Goal: Information Seeking & Learning: Learn about a topic

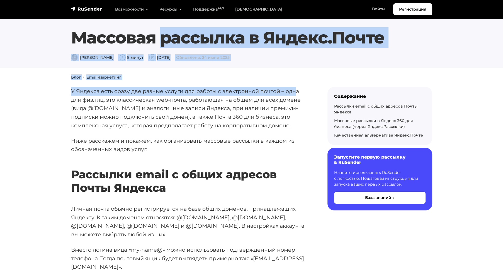
drag, startPoint x: 117, startPoint y: 34, endPoint x: 296, endPoint y: 92, distance: 188.1
click at [223, 90] on p "У Яндекса есть сразу две разные услуги для работы с электронной почтой – одна д…" at bounding box center [190, 108] width 239 height 43
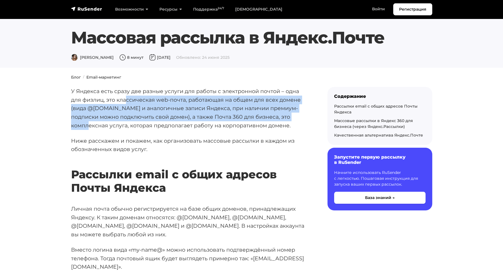
drag, startPoint x: 127, startPoint y: 100, endPoint x: 292, endPoint y: 115, distance: 165.3
click at [292, 115] on p "У Яндекса есть сразу две разные услуги для работы с электронной почтой – одна д…" at bounding box center [190, 108] width 239 height 43
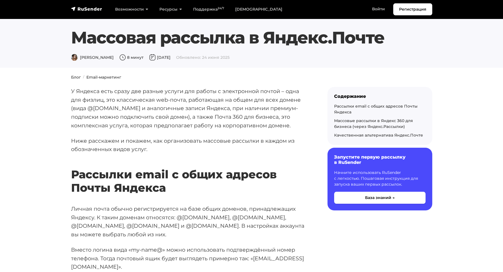
click at [149, 128] on p "У Яндекса есть сразу две разные услуги для работы с электронной почтой – одна д…" at bounding box center [190, 108] width 239 height 43
drag, startPoint x: 216, startPoint y: 129, endPoint x: 271, endPoint y: 129, distance: 54.9
click at [270, 129] on p "У Яндекса есть сразу две разные услуги для работы с электронной почтой – одна д…" at bounding box center [190, 108] width 239 height 43
drag, startPoint x: 99, startPoint y: 143, endPoint x: 149, endPoint y: 142, distance: 49.6
click at [147, 142] on p "Ниже расскажем и покажем, как организовать массовые рассылки в каждом из обозна…" at bounding box center [190, 145] width 239 height 17
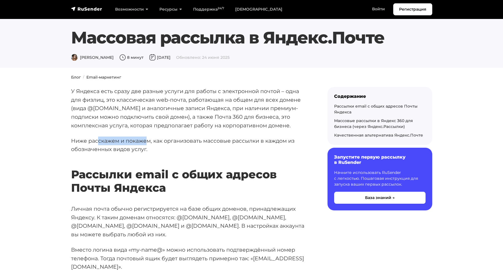
scroll to position [56, 0]
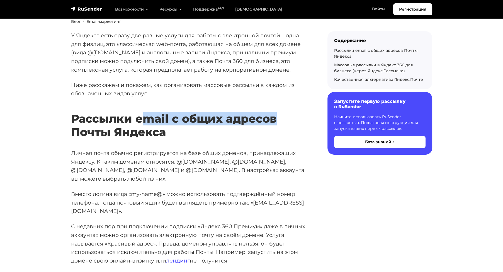
drag, startPoint x: 140, startPoint y: 116, endPoint x: 280, endPoint y: 125, distance: 139.6
click at [280, 125] on h2 "Рассылки email с общих адресов Почты Яндекса" at bounding box center [190, 117] width 239 height 43
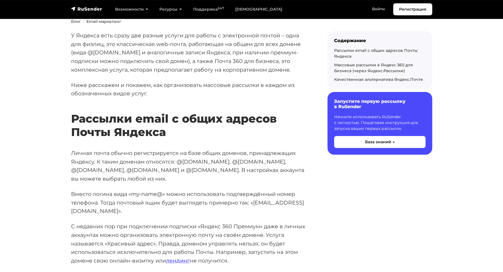
click at [130, 128] on h2 "Рассылки email с общих адресов Почты Яндекса" at bounding box center [190, 117] width 239 height 43
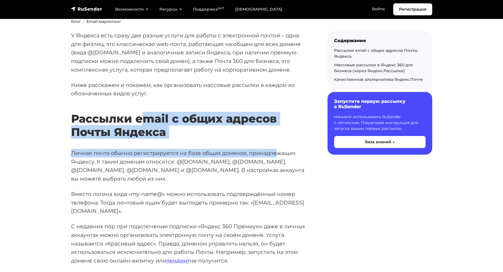
drag, startPoint x: 146, startPoint y: 117, endPoint x: 276, endPoint y: 140, distance: 132.4
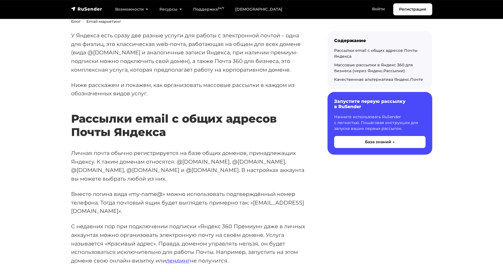
click at [89, 113] on h2 "Рассылки email с общих адресов Почты Яндекса" at bounding box center [190, 117] width 239 height 43
drag, startPoint x: 81, startPoint y: 133, endPoint x: 221, endPoint y: 125, distance: 140.8
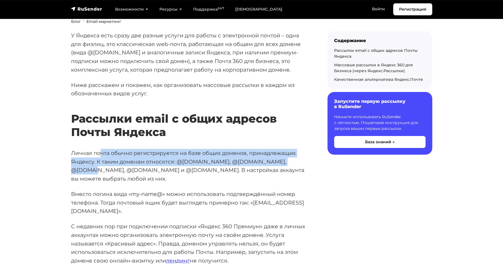
drag, startPoint x: 99, startPoint y: 154, endPoint x: 293, endPoint y: 160, distance: 194.4
click at [293, 160] on p "Личная почта обычно регистрируется на базе общих доменов, принадлежащих Яндексу…" at bounding box center [190, 166] width 239 height 34
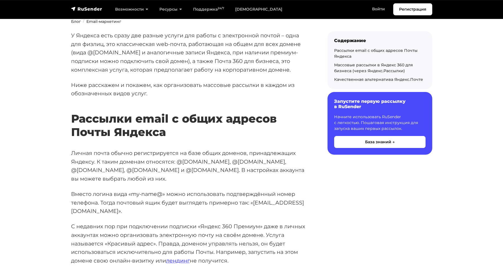
click at [136, 172] on p "Личная почта обычно регистрируется на базе общих доменов, принадлежащих Яндексу…" at bounding box center [190, 166] width 239 height 34
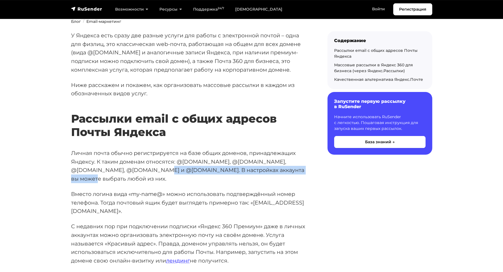
drag, startPoint x: 116, startPoint y: 170, endPoint x: 276, endPoint y: 171, distance: 160.3
click at [276, 171] on p "Личная почта обычно регистрируется на базе общих доменов, принадлежащих Яндексу…" at bounding box center [190, 166] width 239 height 34
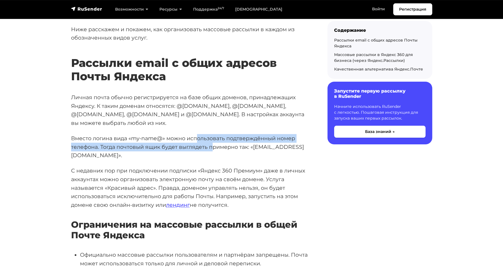
drag, startPoint x: 207, startPoint y: 133, endPoint x: 214, endPoint y: 134, distance: 6.8
click at [214, 134] on p "Вместо логина вида «my-name@» можно использовать подтверждённый номер телефона.…" at bounding box center [190, 147] width 239 height 26
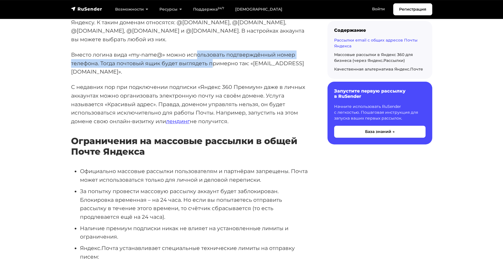
scroll to position [223, 0]
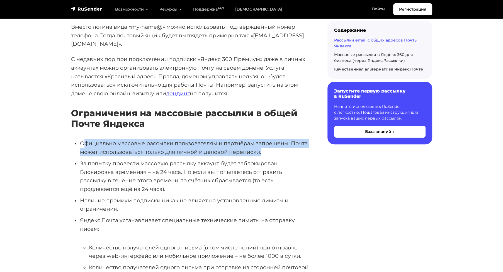
drag, startPoint x: 84, startPoint y: 128, endPoint x: 296, endPoint y: 134, distance: 212.2
click at [296, 139] on li "Официально массовые рассылки пользователям и партнёрам запрещены. Почта может и…" at bounding box center [195, 147] width 230 height 17
click at [208, 139] on li "Официально массовые рассылки пользователям и партнёрам запрещены. Почта может и…" at bounding box center [195, 147] width 230 height 17
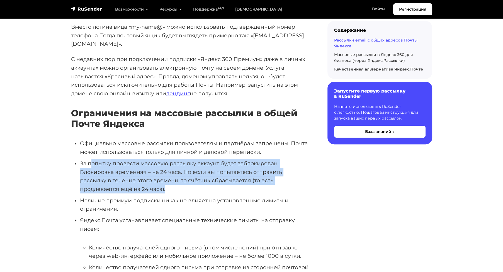
drag, startPoint x: 90, startPoint y: 147, endPoint x: 298, endPoint y: 168, distance: 209.0
click at [298, 168] on li "За попытку провести массовую рассылку аккаунт будет заблокирован. Блокировка вр…" at bounding box center [195, 176] width 230 height 34
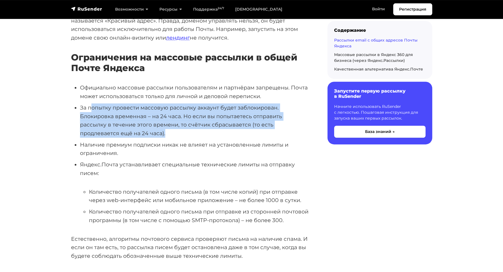
scroll to position [307, 0]
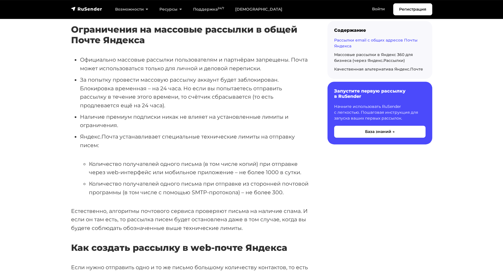
click at [158, 114] on ul "Официально массовые рассылки пользователям и партнёрам запрещены. Почта может и…" at bounding box center [190, 125] width 239 height 141
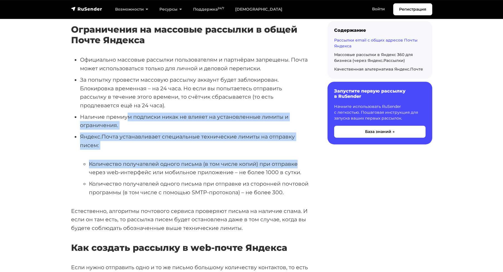
drag, startPoint x: 129, startPoint y: 99, endPoint x: 306, endPoint y: 146, distance: 182.9
click at [306, 146] on ul "Официально массовые рассылки пользователям и партнёрам запрещены. Почта может и…" at bounding box center [190, 125] width 239 height 141
drag, startPoint x: 242, startPoint y: 149, endPoint x: 239, endPoint y: 151, distance: 3.2
click at [242, 160] on li "Количество получателей одного письма (в том числе копий) при отправке через web…" at bounding box center [199, 168] width 221 height 17
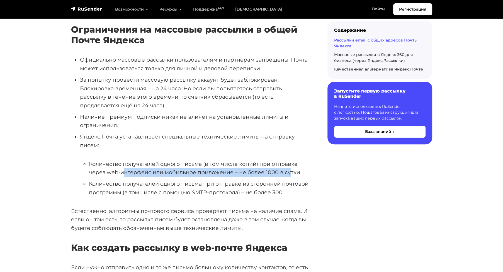
drag, startPoint x: 123, startPoint y: 153, endPoint x: 289, endPoint y: 156, distance: 166.1
click at [289, 160] on li "Количество получателей одного письма (в том числе копий) при отправке через web…" at bounding box center [199, 168] width 221 height 17
click at [151, 179] on li "Количество получателей одного письма при отправке из сторонней почтовой програм…" at bounding box center [199, 187] width 221 height 17
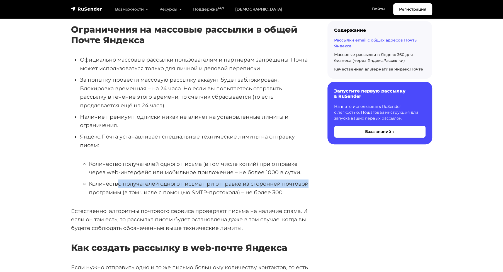
drag, startPoint x: 117, startPoint y: 169, endPoint x: 309, endPoint y: 168, distance: 192.3
click at [197, 179] on li "Количество получателей одного письма при отправке из сторонней почтовой програм…" at bounding box center [199, 187] width 221 height 17
drag, startPoint x: 138, startPoint y: 169, endPoint x: 151, endPoint y: 168, distance: 13.2
click at [150, 179] on li "Количество получателей одного письма при отправке из сторонней почтовой програм…" at bounding box center [199, 187] width 221 height 17
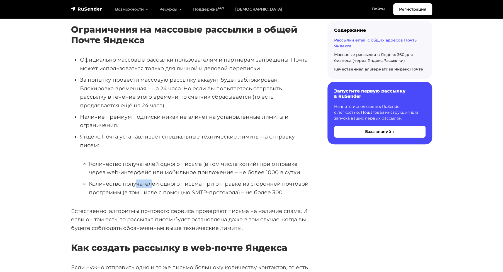
scroll to position [362, 0]
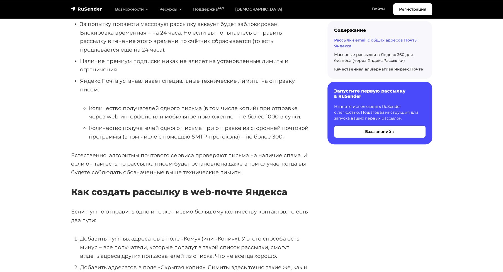
drag, startPoint x: 101, startPoint y: 139, endPoint x: 105, endPoint y: 139, distance: 3.4
click at [102, 151] on p "Естественно, алгоритмы почтового сервиса проверяют письма на наличие спама. И е…" at bounding box center [190, 164] width 239 height 26
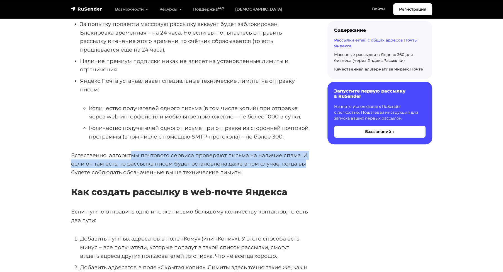
drag, startPoint x: 152, startPoint y: 139, endPoint x: 307, endPoint y: 149, distance: 155.2
click at [307, 151] on p "Естественно, алгоритмы почтового сервиса проверяют письма на наличие спама. И е…" at bounding box center [190, 164] width 239 height 26
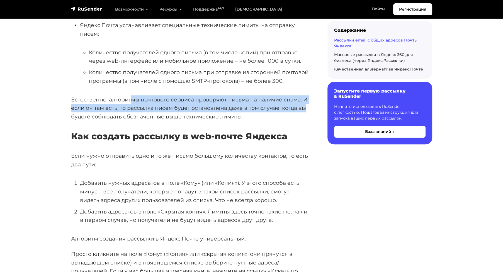
scroll to position [474, 0]
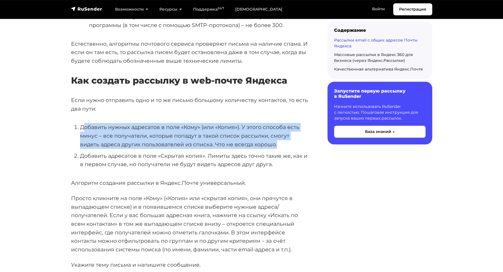
drag, startPoint x: 86, startPoint y: 107, endPoint x: 298, endPoint y: 124, distance: 212.2
click at [298, 124] on li "Добавить нужных адресатов в поле «Кому» (или «Копия»). У этого способа есть мин…" at bounding box center [195, 136] width 230 height 26
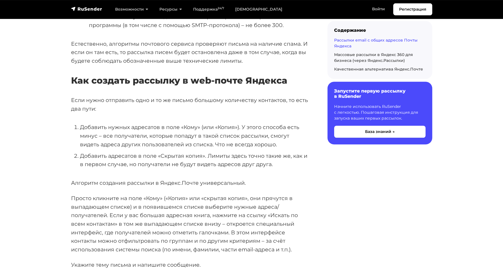
click at [178, 152] on li "Добавить адресатов в поле «Скрытая копия». Лимиты здесь точно такие же, как и в…" at bounding box center [195, 160] width 230 height 17
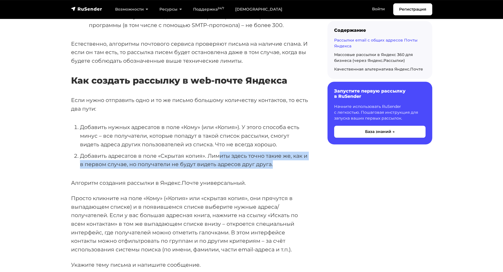
drag, startPoint x: 221, startPoint y: 143, endPoint x: 292, endPoint y: 145, distance: 70.8
click at [292, 152] on li "Добавить адресатов в поле «Скрытая копия». Лимиты здесь точно такие же, как и в…" at bounding box center [195, 160] width 230 height 17
drag, startPoint x: 189, startPoint y: 145, endPoint x: 178, endPoint y: 146, distance: 10.6
click at [188, 152] on li "Добавить адресатов в поле «Скрытая копия». Лимиты здесь точно такие же, как и в…" at bounding box center [195, 160] width 230 height 17
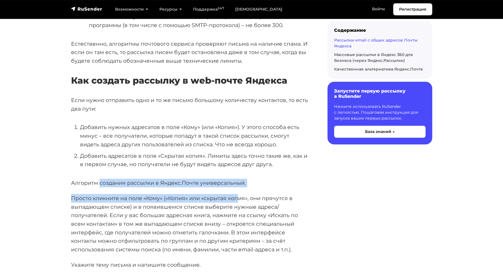
drag, startPoint x: 99, startPoint y: 164, endPoint x: 245, endPoint y: 176, distance: 146.3
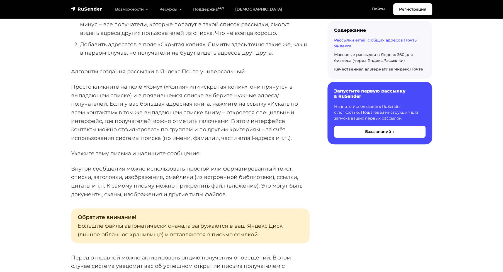
drag, startPoint x: 106, startPoint y: 98, endPoint x: 105, endPoint y: 87, distance: 11.5
click at [106, 98] on p "Просто кликните на поле «Кому» («Копия» или «скрытая копия», они прячутся в вып…" at bounding box center [190, 112] width 239 height 60
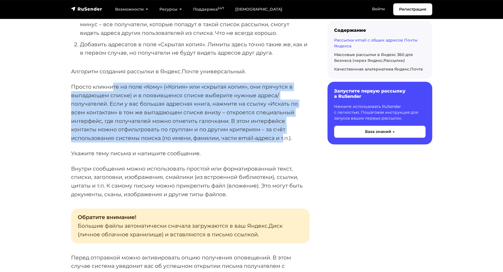
drag, startPoint x: 122, startPoint y: 72, endPoint x: 285, endPoint y: 118, distance: 169.3
click at [285, 118] on p "Просто кликните на поле «Кому» («Копия» или «скрытая копия», они прячутся в вып…" at bounding box center [190, 112] width 239 height 60
drag, startPoint x: 205, startPoint y: 102, endPoint x: 202, endPoint y: 104, distance: 2.9
click at [205, 103] on p "Просто кликните на поле «Кому» («Копия» или «скрытая копия», они прячутся в вып…" at bounding box center [190, 112] width 239 height 60
click at [185, 117] on p "Просто кликните на поле «Кому» («Копия» или «скрытая копия», они прячутся в вып…" at bounding box center [190, 112] width 239 height 60
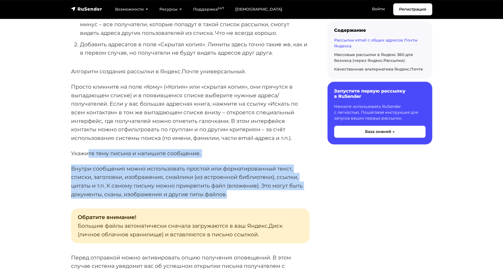
drag, startPoint x: 89, startPoint y: 137, endPoint x: 287, endPoint y: 181, distance: 202.2
click at [266, 164] on p "Внутри сообщения можно использовать простой или форматированный текст, списки, …" at bounding box center [190, 181] width 239 height 34
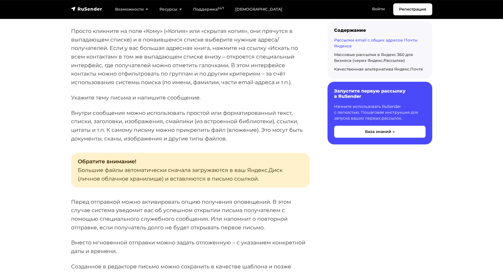
scroll to position [697, 0]
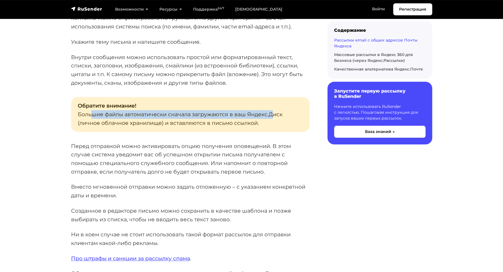
drag, startPoint x: 98, startPoint y: 94, endPoint x: 272, endPoint y: 101, distance: 173.5
click at [272, 101] on p "Обратите внимание! Большие файлы автоматически сначала загружаются в ваш Яндекс…" at bounding box center [190, 114] width 239 height 35
click at [173, 105] on p "Обратите внимание! Большие файлы автоматически сначала загружаются в ваш Яндекс…" at bounding box center [190, 114] width 239 height 35
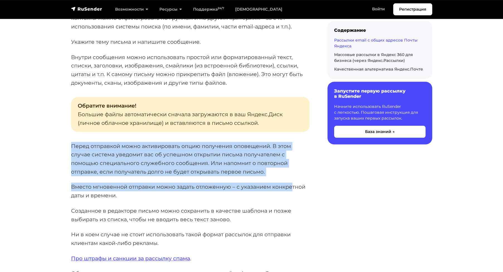
drag, startPoint x: 72, startPoint y: 129, endPoint x: 293, endPoint y: 161, distance: 223.0
click at [135, 183] on p "Вместо мгновенной отправки можно задать отложенную – с указанием конкретной дат…" at bounding box center [190, 191] width 239 height 17
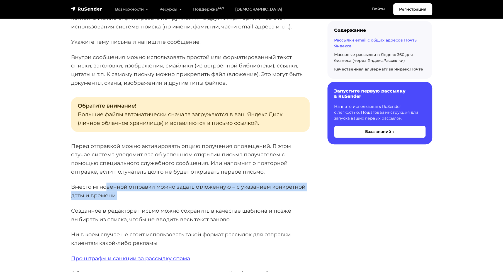
drag, startPoint x: 105, startPoint y: 167, endPoint x: 283, endPoint y: 181, distance: 179.0
click at [283, 183] on p "Вместо мгновенной отправки можно задать отложенную – с указанием конкретной дат…" at bounding box center [190, 191] width 239 height 17
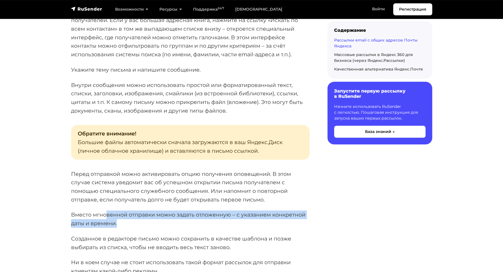
scroll to position [753, 0]
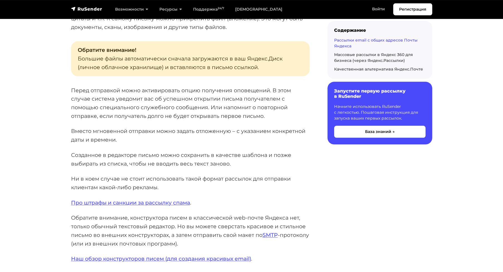
click at [98, 127] on p "Вместо мгновенной отправки можно задать отложенную – с указанием конкретной дат…" at bounding box center [190, 135] width 239 height 17
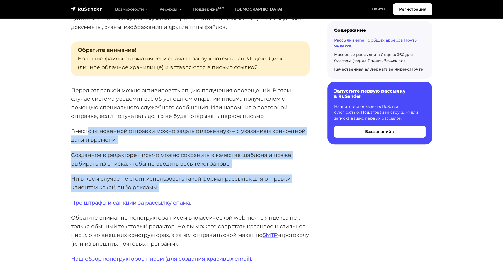
drag, startPoint x: 89, startPoint y: 114, endPoint x: 188, endPoint y: 172, distance: 114.7
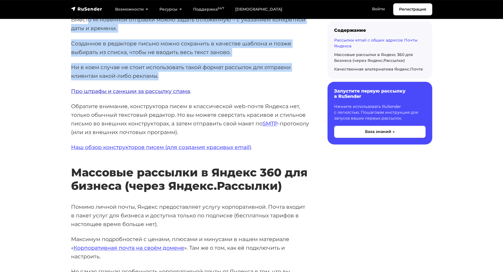
scroll to position [920, 0]
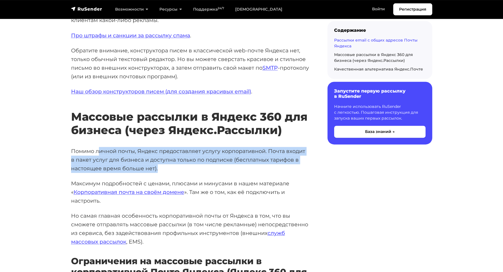
drag, startPoint x: 100, startPoint y: 133, endPoint x: 234, endPoint y: 151, distance: 135.2
click at [234, 151] on p "Помимо личной почты, Яндекс предоставляет услугу корпоративной. Почта входит в …" at bounding box center [190, 160] width 239 height 26
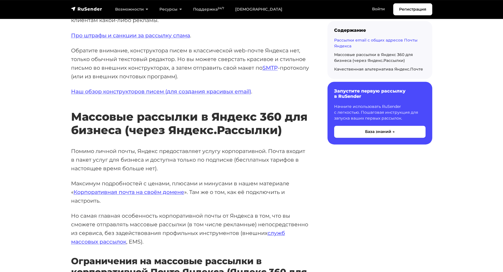
click at [101, 179] on p "Максимум подробностей с ценами, плюсами и минусами в нашем материале « Корпорат…" at bounding box center [190, 192] width 239 height 26
drag, startPoint x: 93, startPoint y: 166, endPoint x: 198, endPoint y: 166, distance: 104.8
click at [198, 179] on p "Максимум подробностей с ценами, плюсами и минусами в нашем материале « Корпорат…" at bounding box center [190, 192] width 239 height 26
click at [238, 179] on p "Максимум подробностей с ценами, плюсами и минусами в нашем материале « Корпорат…" at bounding box center [190, 192] width 239 height 26
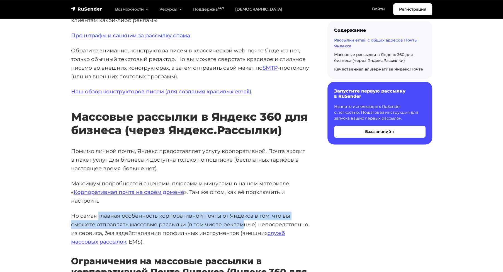
drag, startPoint x: 131, startPoint y: 196, endPoint x: 241, endPoint y: 208, distance: 110.7
click at [241, 212] on p "Но самая главная особенность корпоративной почты от Яндекса в том, что вы сможе…" at bounding box center [190, 229] width 239 height 34
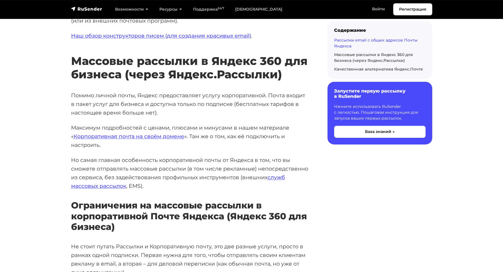
click at [107, 156] on p "Но самая главная особенность корпоративной почты от Яндекса в том, что вы сможе…" at bounding box center [190, 173] width 239 height 34
drag, startPoint x: 93, startPoint y: 161, endPoint x: 245, endPoint y: 161, distance: 152.2
click at [245, 161] on p "Но самая главная особенность корпоративной почты от Яндекса в том, что вы сможе…" at bounding box center [190, 173] width 239 height 34
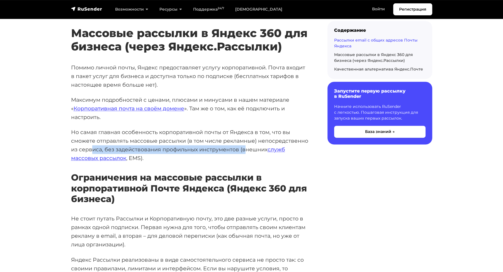
scroll to position [1031, 0]
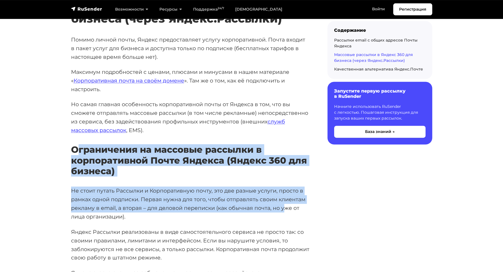
drag, startPoint x: 75, startPoint y: 134, endPoint x: 286, endPoint y: 189, distance: 218.1
click at [286, 189] on div "У Яндекса есть сразу две разные услуги для работы с электронной почтой – одна д…" at bounding box center [190, 234] width 239 height 2356
click at [138, 186] on p "Не стоит путать Рассылки и Корпоративную почту, это две разные услуги, просто в…" at bounding box center [190, 203] width 239 height 34
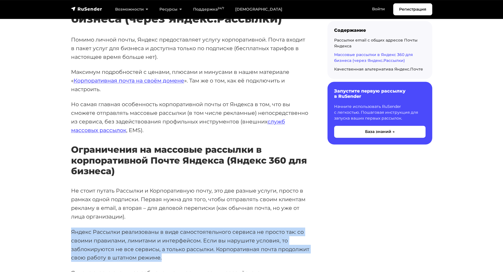
drag, startPoint x: 74, startPoint y: 217, endPoint x: 262, endPoint y: 243, distance: 190.4
click at [262, 243] on p "Яндекс Рассылки реализованы в виде самостоятельного сервиса не просто так: со с…" at bounding box center [190, 244] width 239 height 34
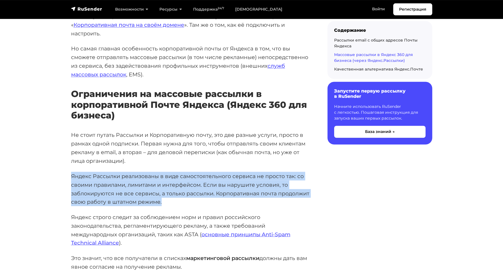
scroll to position [1115, 0]
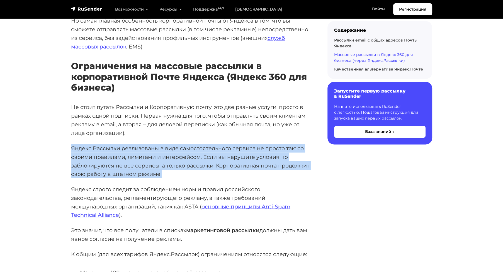
click at [248, 144] on p "Яндекс Рассылки реализованы в виде самостоятельного сервиса не просто так: со с…" at bounding box center [190, 161] width 239 height 34
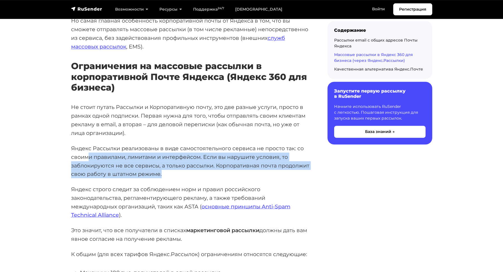
drag, startPoint x: 90, startPoint y: 137, endPoint x: 312, endPoint y: 156, distance: 222.9
click at [312, 156] on div "У Яндекса есть сразу две разные услуги для работы с электронной почтой – одна д…" at bounding box center [190, 153] width 245 height 2363
click at [157, 147] on p "Яндекс Рассылки реализованы в виде самостоятельного сервиса не просто так: со с…" at bounding box center [190, 161] width 239 height 34
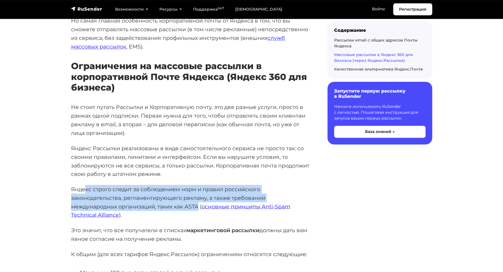
drag, startPoint x: 84, startPoint y: 170, endPoint x: 198, endPoint y: 189, distance: 115.6
click at [198, 189] on p "Яндекс строго следит за соблюдением норм и правил российского законодательства,…" at bounding box center [190, 202] width 239 height 34
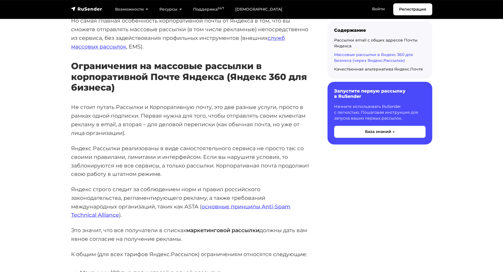
click at [118, 161] on div "У Яндекса есть сразу две разные услуги для работы с электронной почтой – одна д…" at bounding box center [190, 150] width 239 height 2356
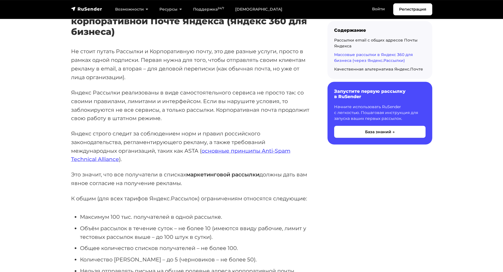
drag, startPoint x: 99, startPoint y: 158, endPoint x: 288, endPoint y: 165, distance: 189.1
click at [288, 170] on p "Это значит, что все получатели в списках маркетинговой рассылки должны дать вам…" at bounding box center [190, 178] width 239 height 17
click at [105, 194] on p "К общим (для всех тарифов Яндекс.Рассылок) ограничениям относятся следующие:" at bounding box center [190, 198] width 239 height 9
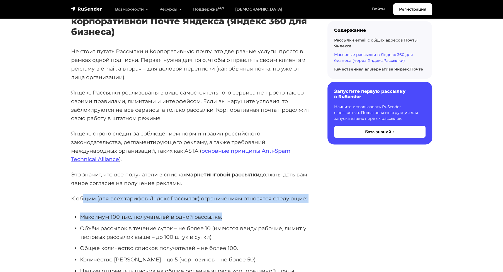
drag, startPoint x: 82, startPoint y: 181, endPoint x: 309, endPoint y: 186, distance: 227.2
click at [309, 186] on div "У Яндекса есть сразу две разные услуги для работы с электронной почтой – одна д…" at bounding box center [190, 94] width 239 height 2356
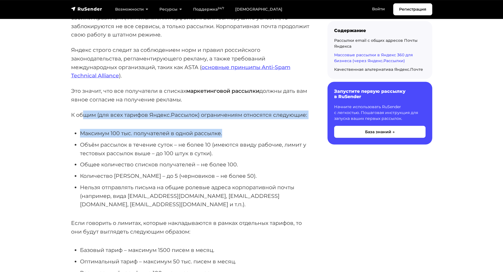
scroll to position [1282, 0]
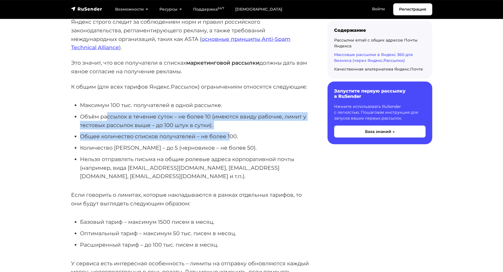
drag, startPoint x: 110, startPoint y: 101, endPoint x: 231, endPoint y: 113, distance: 121.4
click at [231, 113] on ul "Максимум 100 тыс. получателей в одной рассылке. Объём рассылок в течение суток …" at bounding box center [190, 141] width 239 height 80
click at [246, 112] on li "Объём рассылок в течение суток – не более 10 (имеются ввиду рабочие, лимит у те…" at bounding box center [195, 120] width 230 height 17
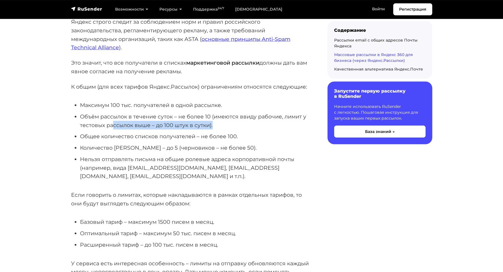
drag, startPoint x: 113, startPoint y: 108, endPoint x: 215, endPoint y: 108, distance: 101.7
click at [215, 112] on li "Объём рассылок в течение суток – не более 10 (имеются ввиду рабочие, лимит у те…" at bounding box center [195, 120] width 230 height 17
click at [309, 112] on li "Объём рассылок в течение суток – не более 10 (имеются ввиду рабочие, лимит у те…" at bounding box center [195, 120] width 230 height 17
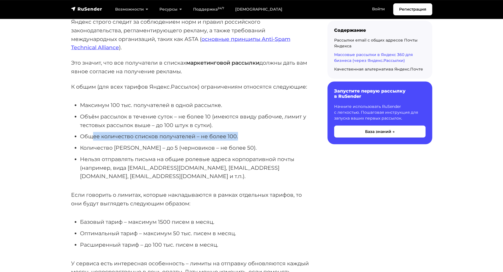
drag, startPoint x: 91, startPoint y: 120, endPoint x: 248, endPoint y: 117, distance: 156.9
click at [248, 132] on li "Общее количество списков получателей – не более 100." at bounding box center [195, 136] width 230 height 9
click at [140, 144] on li "Количество шаблонов – до 5 (черновиков – не более 50)." at bounding box center [195, 148] width 230 height 9
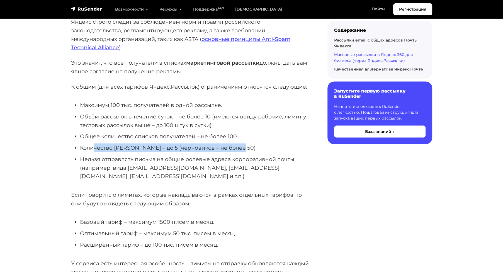
drag, startPoint x: 93, startPoint y: 130, endPoint x: 239, endPoint y: 131, distance: 145.5
click at [239, 144] on li "Количество шаблонов – до 5 (черновиков – не более 50)." at bounding box center [195, 148] width 230 height 9
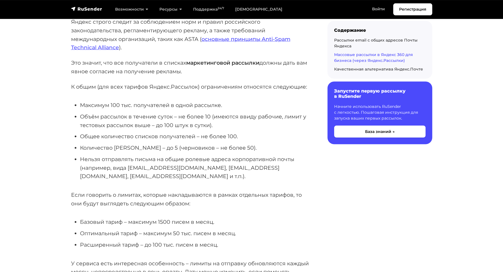
click at [150, 155] on li "Нельзя отправлять письма на общие ролевые адреса корпоративной почты (например,…" at bounding box center [195, 168] width 230 height 26
click at [184, 144] on li "Количество шаблонов – до 5 (черновиков – не более 50)." at bounding box center [195, 148] width 230 height 9
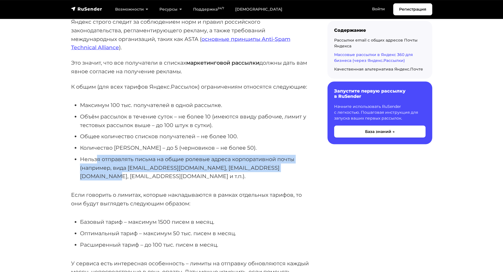
drag, startPoint x: 96, startPoint y: 141, endPoint x: 297, endPoint y: 150, distance: 201.1
click at [297, 155] on li "Нельзя отправлять письма на общие ролевые адреса корпоративной почты (например,…" at bounding box center [195, 168] width 230 height 26
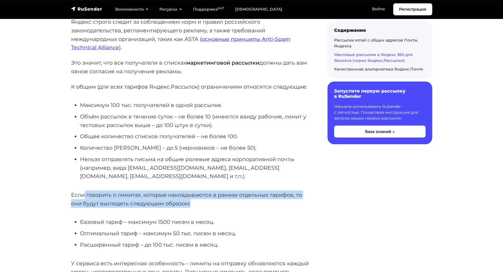
drag, startPoint x: 85, startPoint y: 171, endPoint x: 286, endPoint y: 175, distance: 201.3
click at [286, 191] on p "Если говорить о лимитах, которые накладываются в рамках отдельных тарифов, то о…" at bounding box center [190, 199] width 239 height 17
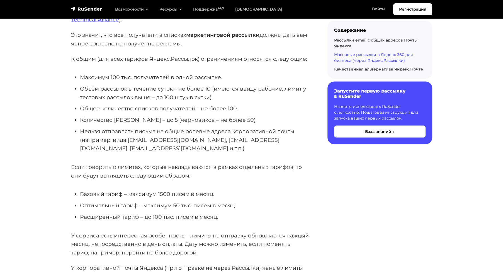
drag, startPoint x: 108, startPoint y: 180, endPoint x: 105, endPoint y: 178, distance: 4.4
click at [108, 201] on li "Оптимальный тариф – максимум 50 тыс. писем в месяц." at bounding box center [195, 205] width 230 height 9
drag, startPoint x: 99, startPoint y: 168, endPoint x: 231, endPoint y: 168, distance: 131.5
click at [231, 190] on li "Базовый тариф – максимум 1500 писем в месяц." at bounding box center [195, 194] width 230 height 9
click at [113, 201] on li "Оптимальный тариф – максимум 50 тыс. писем в месяц." at bounding box center [195, 205] width 230 height 9
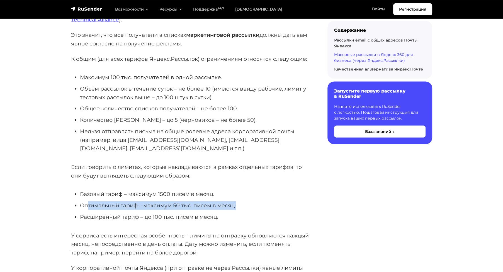
drag, startPoint x: 88, startPoint y: 178, endPoint x: 245, endPoint y: 174, distance: 156.7
click at [245, 190] on ul "Базовый тариф – максимум 1500 писем в месяц. Оптимальный тариф – максимум 50 ты…" at bounding box center [190, 205] width 239 height 31
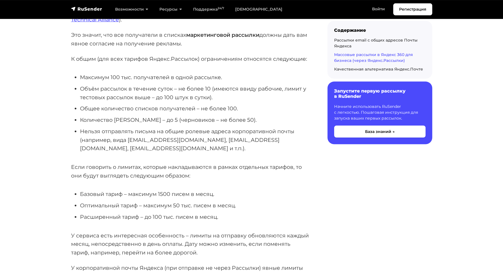
click at [127, 213] on li "Расширенный тариф – до 100 тыс. писем в месяц." at bounding box center [195, 217] width 230 height 9
drag, startPoint x: 120, startPoint y: 192, endPoint x: 211, endPoint y: 191, distance: 90.6
click at [210, 213] on li "Расширенный тариф – до 100 тыс. писем в месяц." at bounding box center [195, 217] width 230 height 9
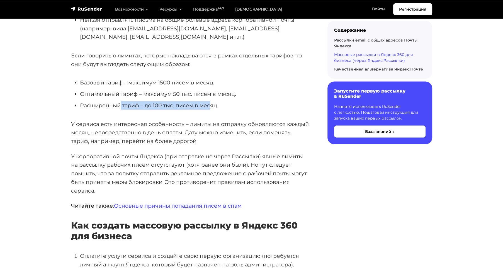
scroll to position [1533, 0]
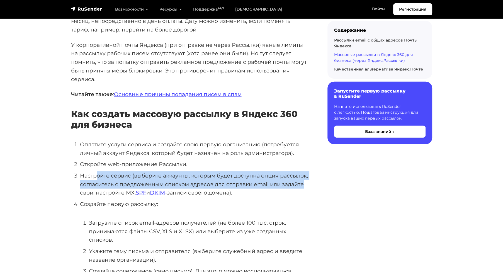
drag, startPoint x: 98, startPoint y: 152, endPoint x: 304, endPoint y: 157, distance: 206.3
click at [304, 171] on li "Настройте сервис (выберите аккаунты, которым будет доступна опция рассылок, сог…" at bounding box center [195, 184] width 230 height 26
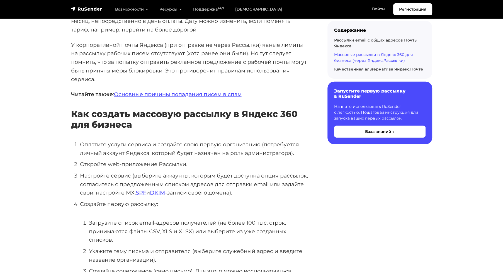
click at [120, 171] on li "Настройте сервис (выберите аккаунты, которым будет доступна опция рассылок, сог…" at bounding box center [195, 184] width 230 height 26
drag, startPoint x: 105, startPoint y: 179, endPoint x: 175, endPoint y: 181, distance: 70.3
click at [168, 200] on li "Создайте первую рассылку: Загрузите список email-адресов получателей (не более …" at bounding box center [195, 265] width 230 height 130
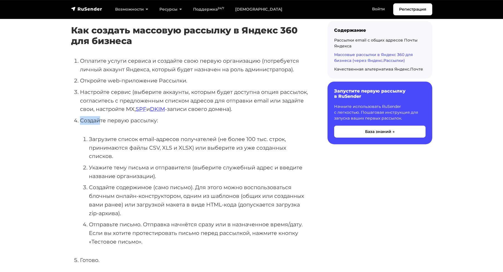
scroll to position [1644, 0]
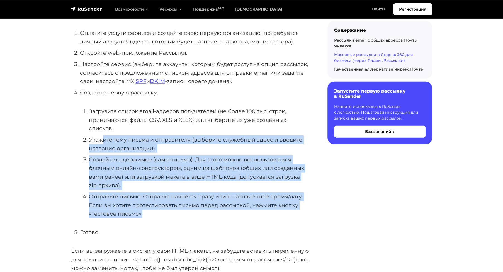
drag, startPoint x: 103, startPoint y: 113, endPoint x: 266, endPoint y: 189, distance: 180.7
click at [266, 189] on ol "Загрузите список email-адресов получателей (не более 100 тыс. строк, принимаютс…" at bounding box center [195, 162] width 230 height 111
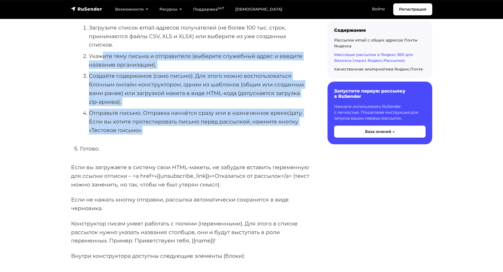
scroll to position [1756, 0]
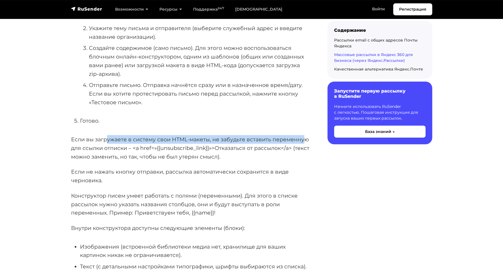
drag, startPoint x: 106, startPoint y: 116, endPoint x: 302, endPoint y: 111, distance: 196.5
click at [302, 135] on p "Если вы загружаете в систему свои HTML-макеты, не забудьте вставить переменную …" at bounding box center [190, 148] width 239 height 26
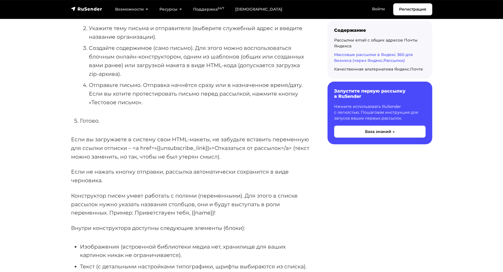
click at [253, 135] on p "Если вы загружаете в систему свои HTML-макеты, не забудьте вставить переменную …" at bounding box center [190, 148] width 239 height 26
drag, startPoint x: 71, startPoint y: 130, endPoint x: 242, endPoint y: 130, distance: 170.6
click at [242, 135] on p "Если вы загружаете в систему свои HTML-макеты, не забудьте вставить переменную …" at bounding box center [190, 148] width 239 height 26
click at [178, 135] on p "Если вы загружаете в систему свои HTML-макеты, не забудьте вставить переменную …" at bounding box center [190, 148] width 239 height 26
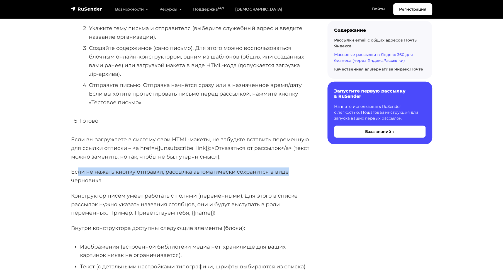
drag, startPoint x: 77, startPoint y: 147, endPoint x: 303, endPoint y: 145, distance: 226.3
click at [303, 168] on p "Если не нажать кнопку отправки, рассылка автоматически сохранится в виде чернов…" at bounding box center [190, 176] width 239 height 17
click at [168, 168] on p "Если не нажать кнопку отправки, рассылка автоматически сохранится в виде чернов…" at bounding box center [190, 176] width 239 height 17
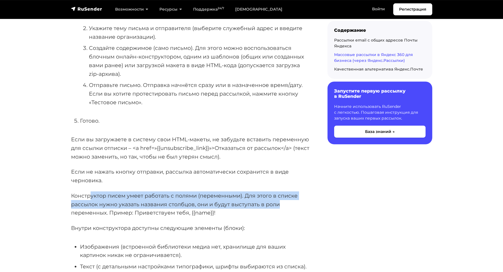
drag, startPoint x: 90, startPoint y: 174, endPoint x: 280, endPoint y: 183, distance: 189.7
click at [280, 191] on p "Конструктор писем умеет работать с полями (переменными). Для этого в списке рас…" at bounding box center [190, 204] width 239 height 26
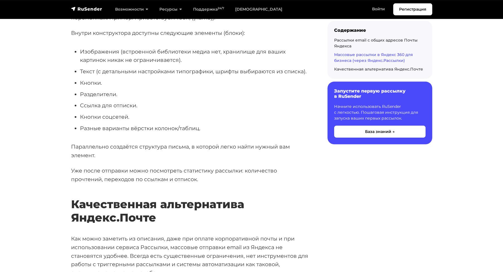
scroll to position [1979, 0]
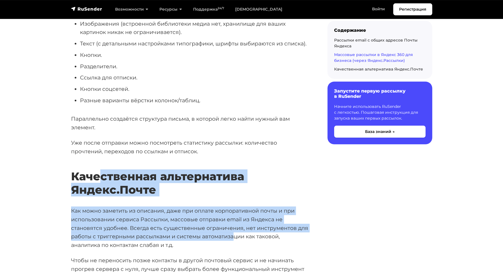
drag, startPoint x: 114, startPoint y: 149, endPoint x: 236, endPoint y: 214, distance: 138.9
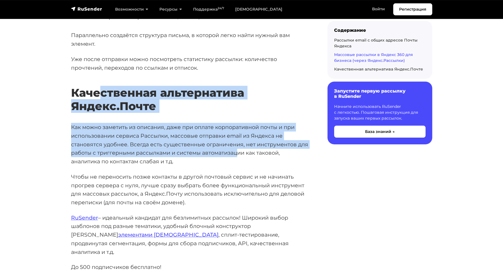
click at [205, 123] on p "Как можно заметить из описания, даже при оплате корпоративной почты и при испол…" at bounding box center [190, 144] width 239 height 43
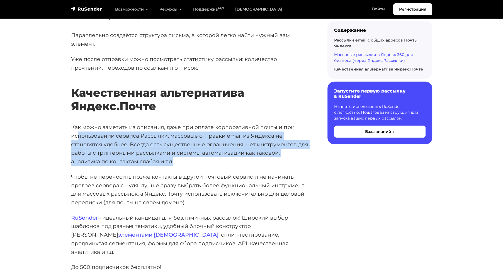
drag, startPoint x: 79, startPoint y: 109, endPoint x: 267, endPoint y: 132, distance: 189.0
click at [267, 132] on p "Как можно заметить из описания, даже при оплате корпоративной почты и при испол…" at bounding box center [190, 144] width 239 height 43
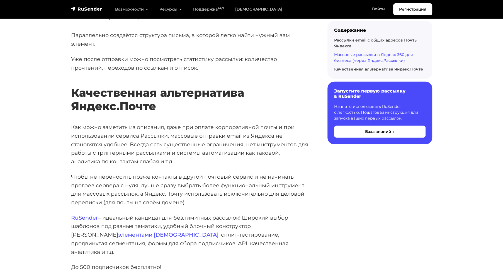
click at [129, 173] on p "Чтобы не переносить позже контакты в другой почтовый сервис и не начинать прогр…" at bounding box center [190, 190] width 239 height 34
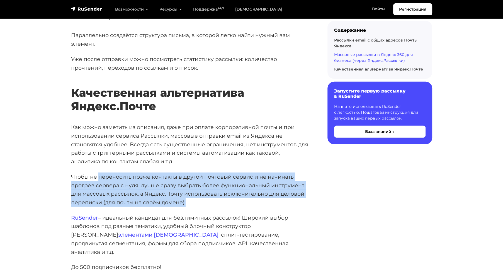
drag, startPoint x: 99, startPoint y: 149, endPoint x: 244, endPoint y: 180, distance: 148.3
click at [244, 180] on p "Чтобы не переносить позже контакты в другой почтовый сервис и не начинать прогр…" at bounding box center [190, 190] width 239 height 34
click at [262, 173] on p "Чтобы не переносить позже контакты в другой почтовый сервис и не начинать прогр…" at bounding box center [190, 190] width 239 height 34
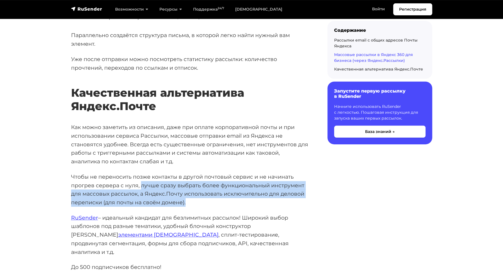
drag, startPoint x: 140, startPoint y: 158, endPoint x: 263, endPoint y: 177, distance: 124.3
click at [263, 177] on p "Чтобы не переносить позже контакты в другой почтовый сервис и не начинать прогр…" at bounding box center [190, 190] width 239 height 34
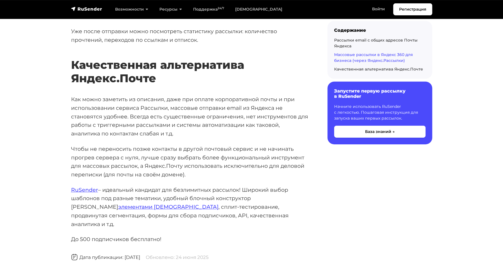
drag, startPoint x: 133, startPoint y: 166, endPoint x: 131, endPoint y: 165, distance: 2.8
click at [133, 186] on p "RuSender – идеальный кандидат для безлимитных рассылок! Широкий выбор шаблонов …" at bounding box center [190, 207] width 239 height 43
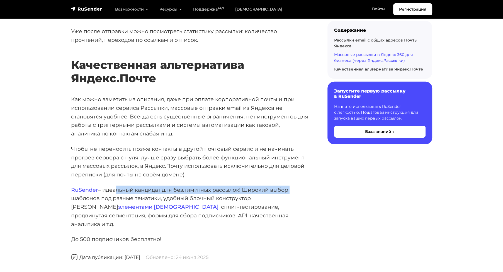
drag, startPoint x: 115, startPoint y: 161, endPoint x: 295, endPoint y: 166, distance: 179.8
click at [295, 186] on p "RuSender – идеальный кандидат для безлимитных рассылок! Широкий выбор шаблонов …" at bounding box center [190, 207] width 239 height 43
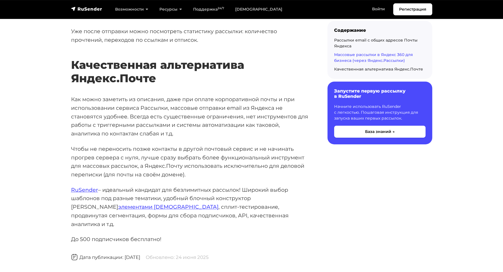
click at [120, 186] on p "RuSender – идеальный кандидат для безлимитных рассылок! Широкий выбор шаблонов …" at bounding box center [190, 207] width 239 height 43
drag, startPoint x: 114, startPoint y: 170, endPoint x: 239, endPoint y: 174, distance: 124.9
click at [239, 186] on p "RuSender – идеальный кандидат для безлимитных рассылок! Широкий выбор шаблонов …" at bounding box center [190, 207] width 239 height 43
click at [120, 186] on p "RuSender – идеальный кандидат для безлимитных рассылок! Широкий выбор шаблонов …" at bounding box center [190, 207] width 239 height 43
drag, startPoint x: 110, startPoint y: 207, endPoint x: 187, endPoint y: 200, distance: 77.8
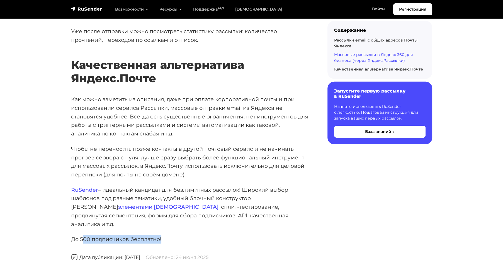
click at [237, 186] on p "RuSender – идеальный кандидат для безлимитных рассылок! Широкий выбор шаблонов …" at bounding box center [190, 207] width 239 height 43
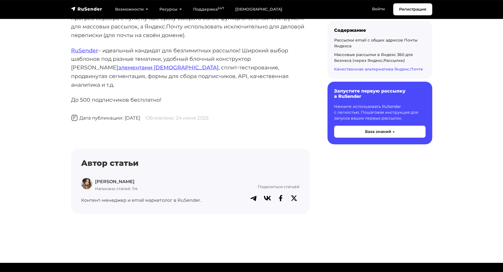
scroll to position [2202, 0]
